Goal: Find specific page/section: Find specific page/section

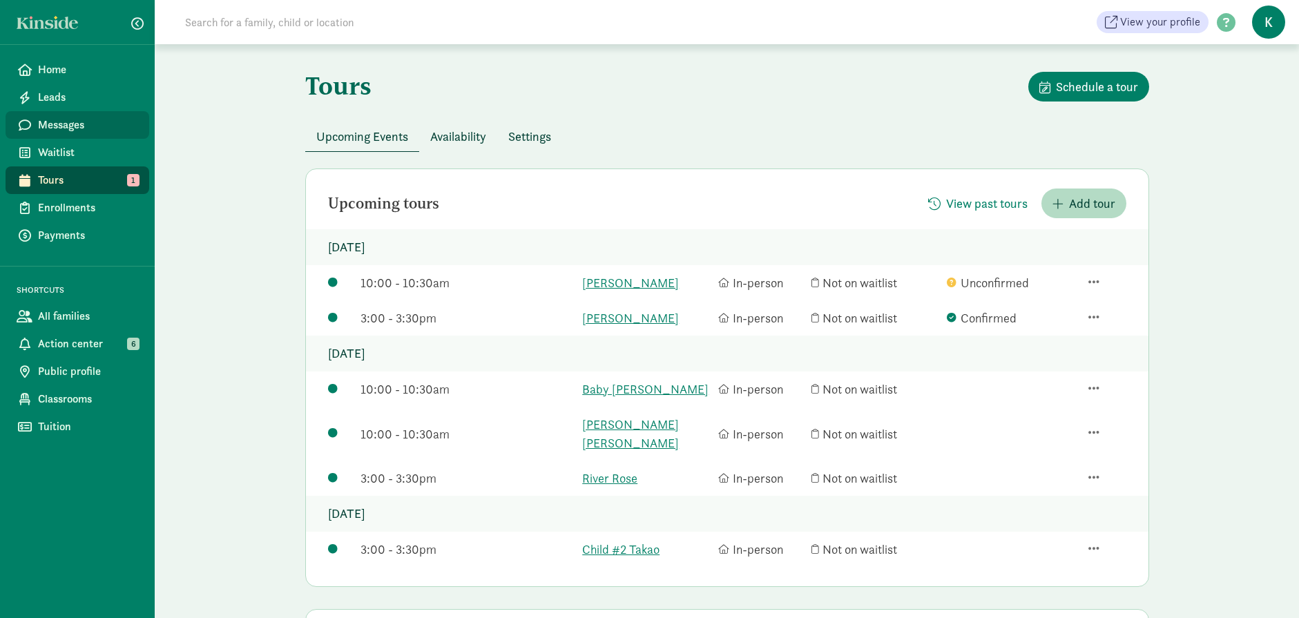
click at [66, 125] on span "Messages" at bounding box center [88, 125] width 100 height 17
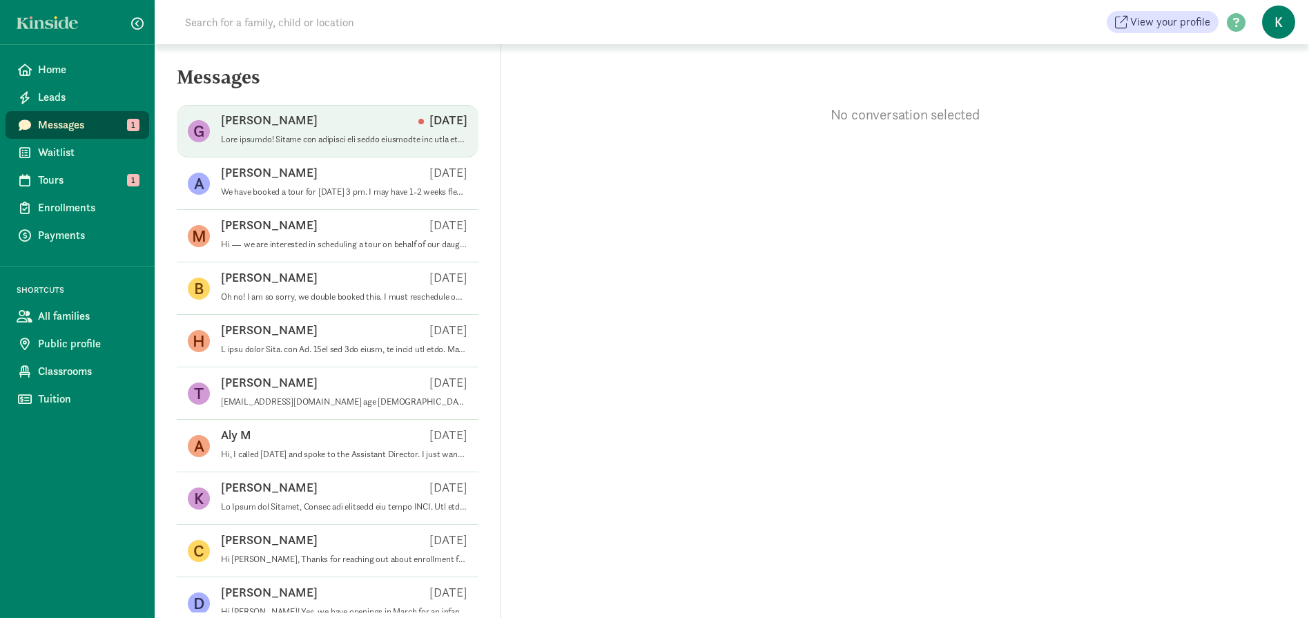
click at [271, 142] on p at bounding box center [344, 139] width 247 height 11
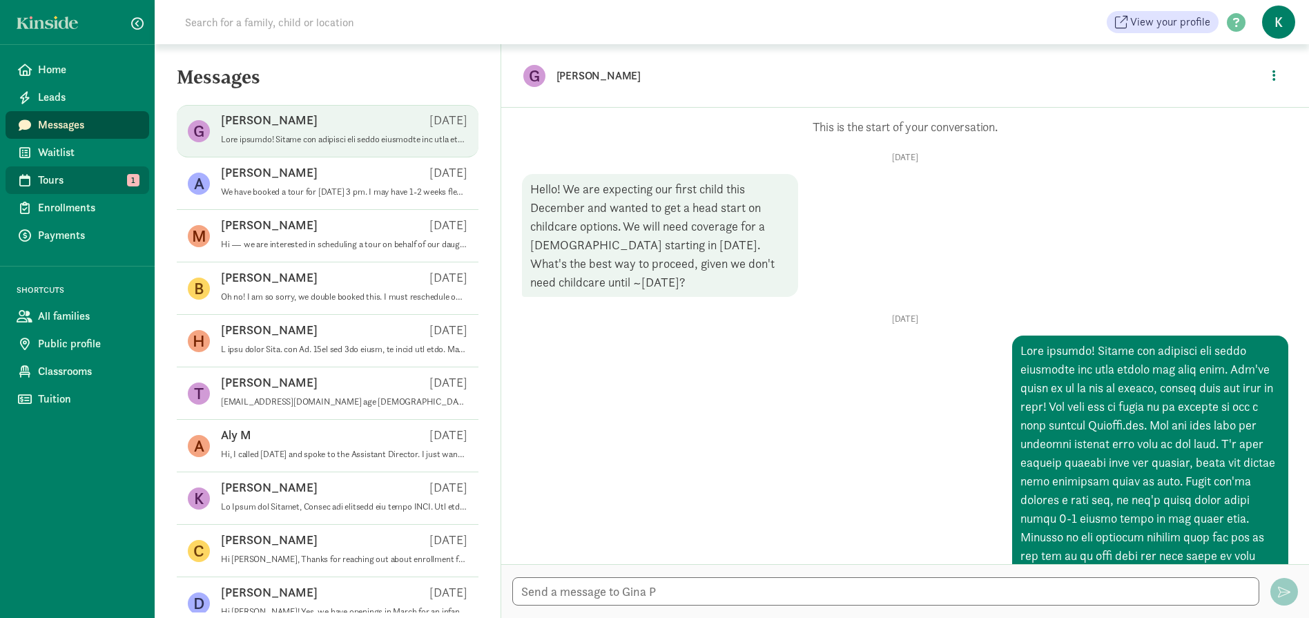
click at [77, 183] on span "Tours" at bounding box center [88, 180] width 100 height 17
